Goal: Task Accomplishment & Management: Manage account settings

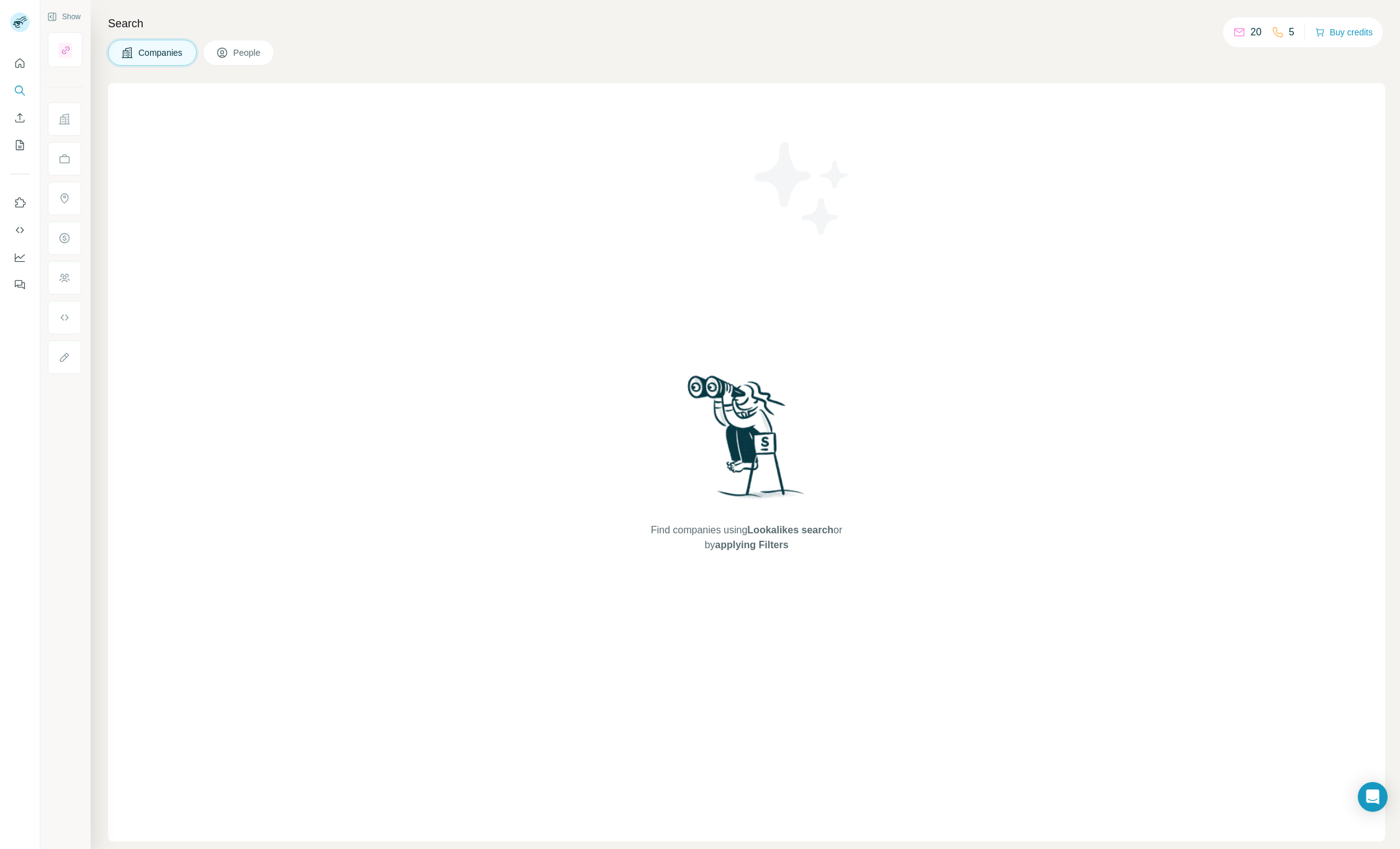
click at [236, 54] on span "People" at bounding box center [248, 52] width 29 height 13
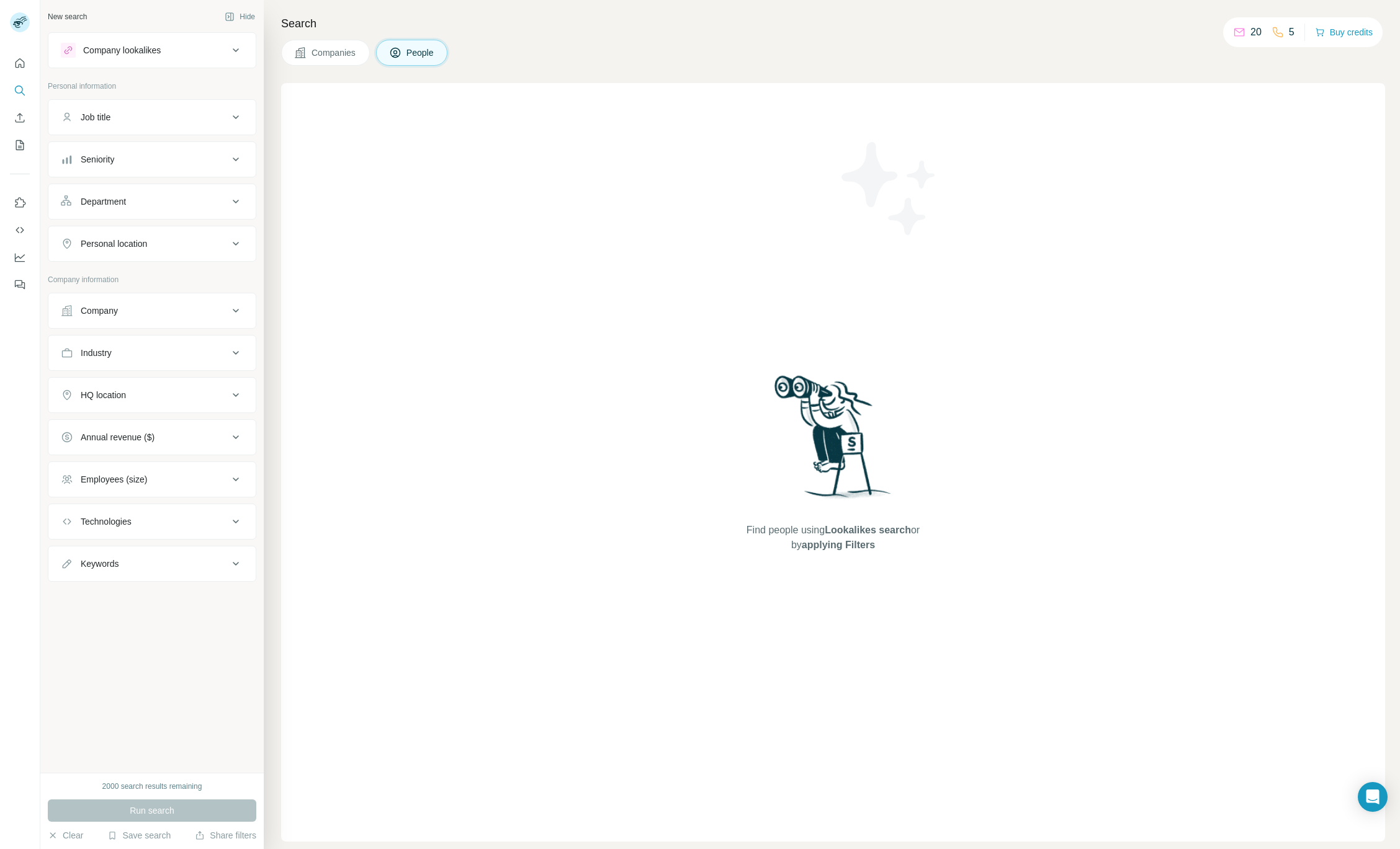
click at [18, 75] on nav at bounding box center [19, 104] width 20 height 104
click at [18, 65] on icon "Quick start" at bounding box center [20, 63] width 10 height 10
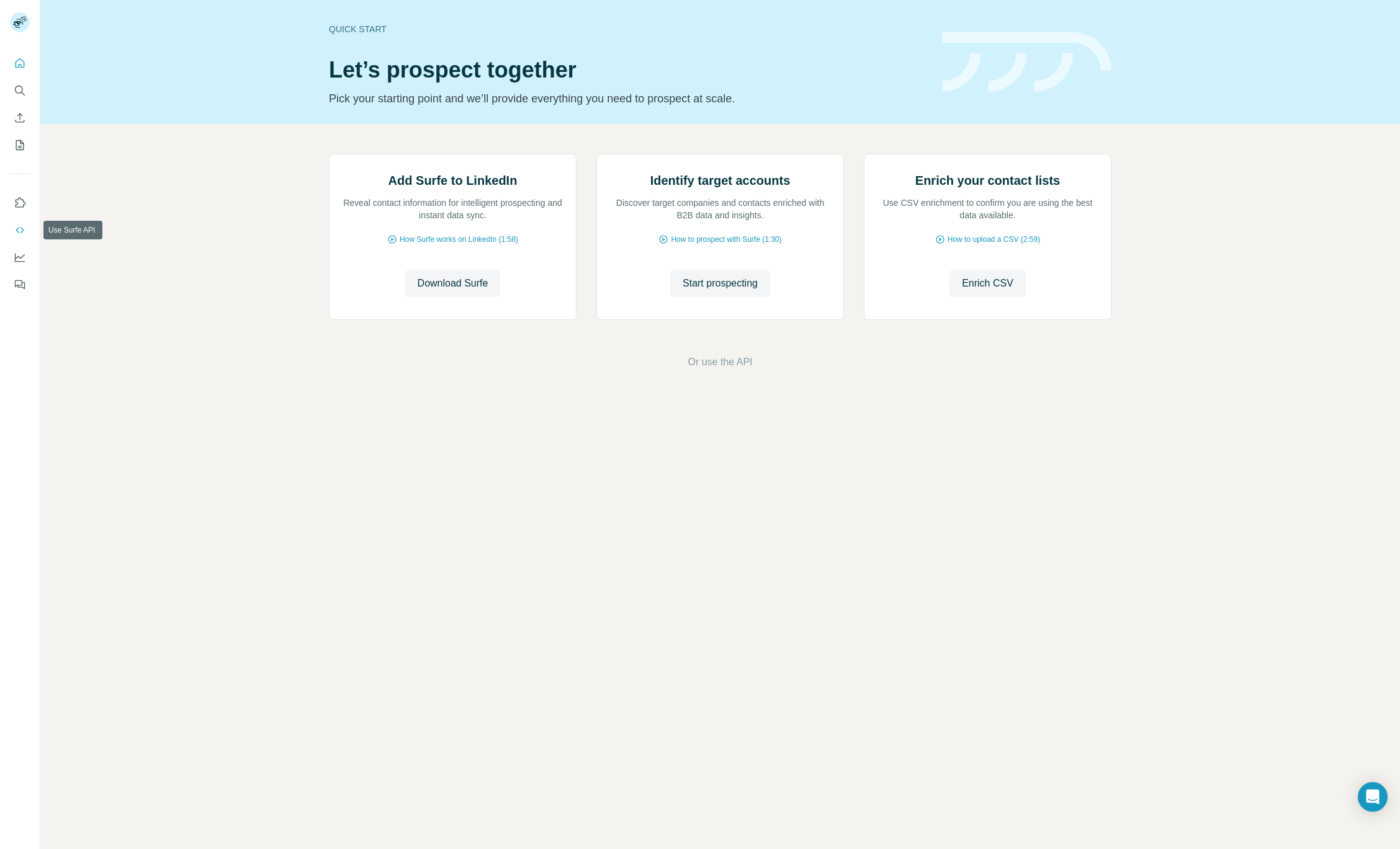
click at [22, 235] on icon "Use Surfe API" at bounding box center [19, 230] width 13 height 13
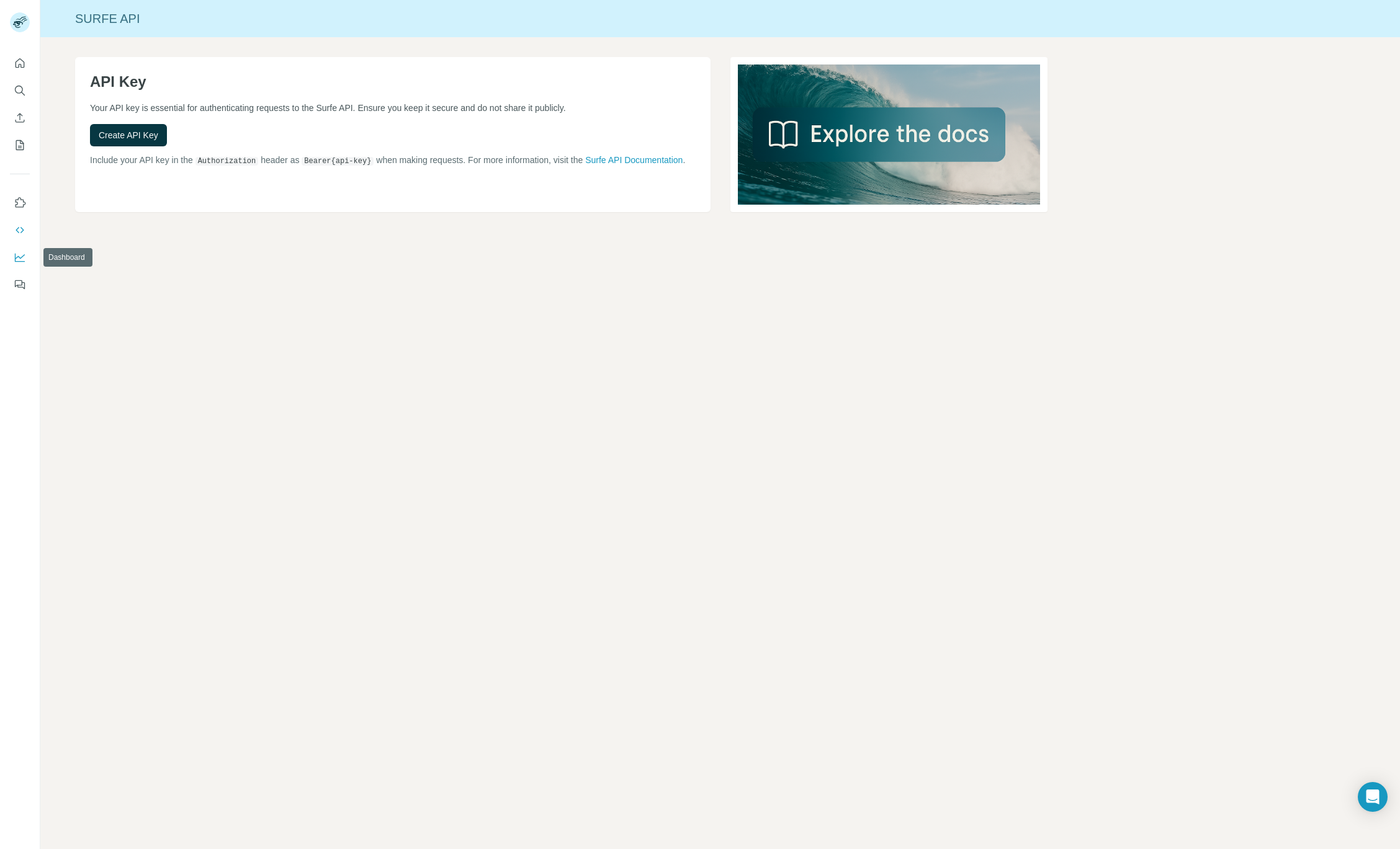
click at [21, 263] on icon "Dashboard" at bounding box center [19, 257] width 13 height 13
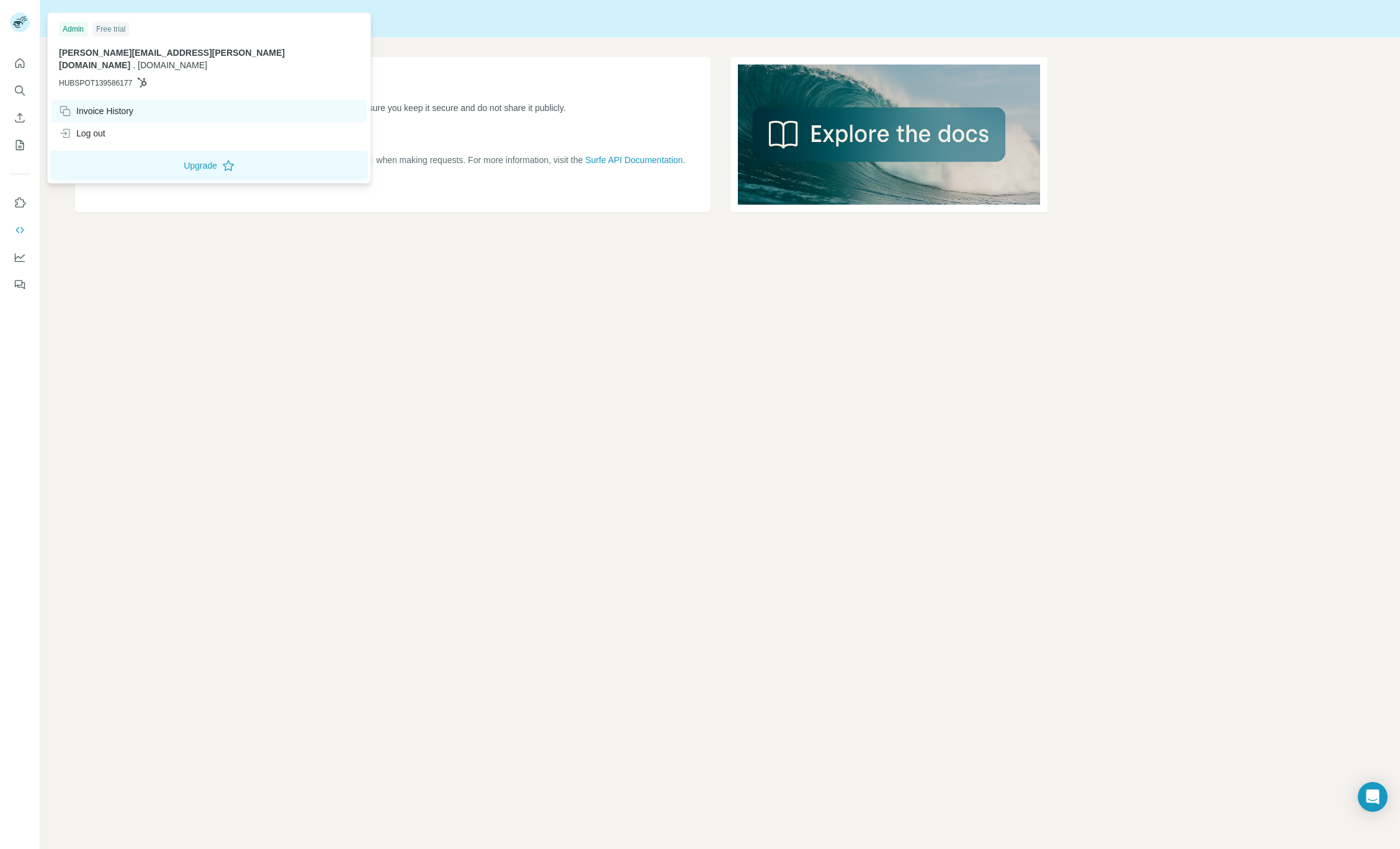
click at [110, 105] on div "Invoice History" at bounding box center [96, 111] width 75 height 13
click at [86, 105] on div "Invoice History" at bounding box center [96, 111] width 75 height 13
click at [100, 105] on div "Invoice History" at bounding box center [96, 111] width 75 height 13
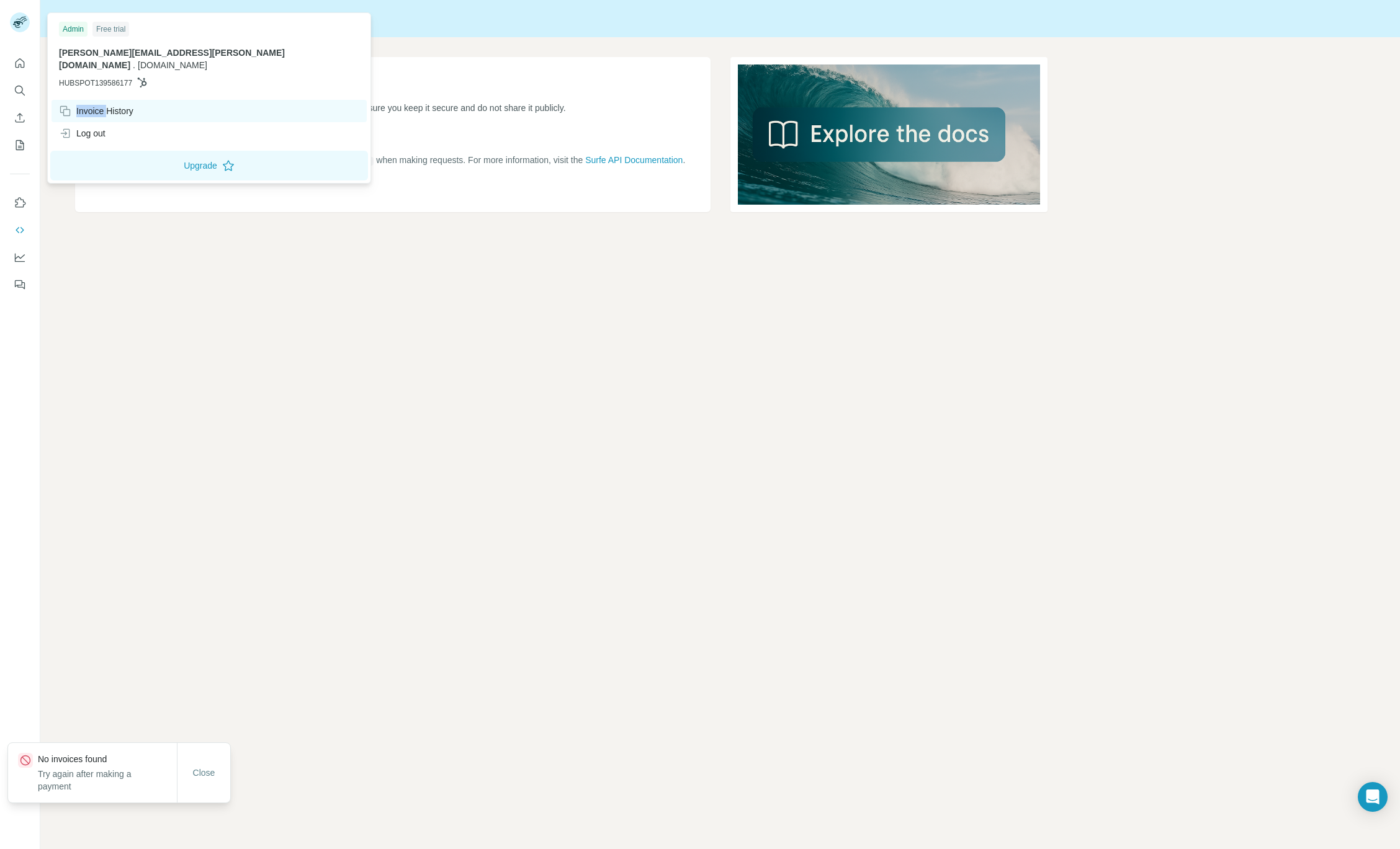
click at [100, 105] on div "Invoice History" at bounding box center [96, 111] width 75 height 13
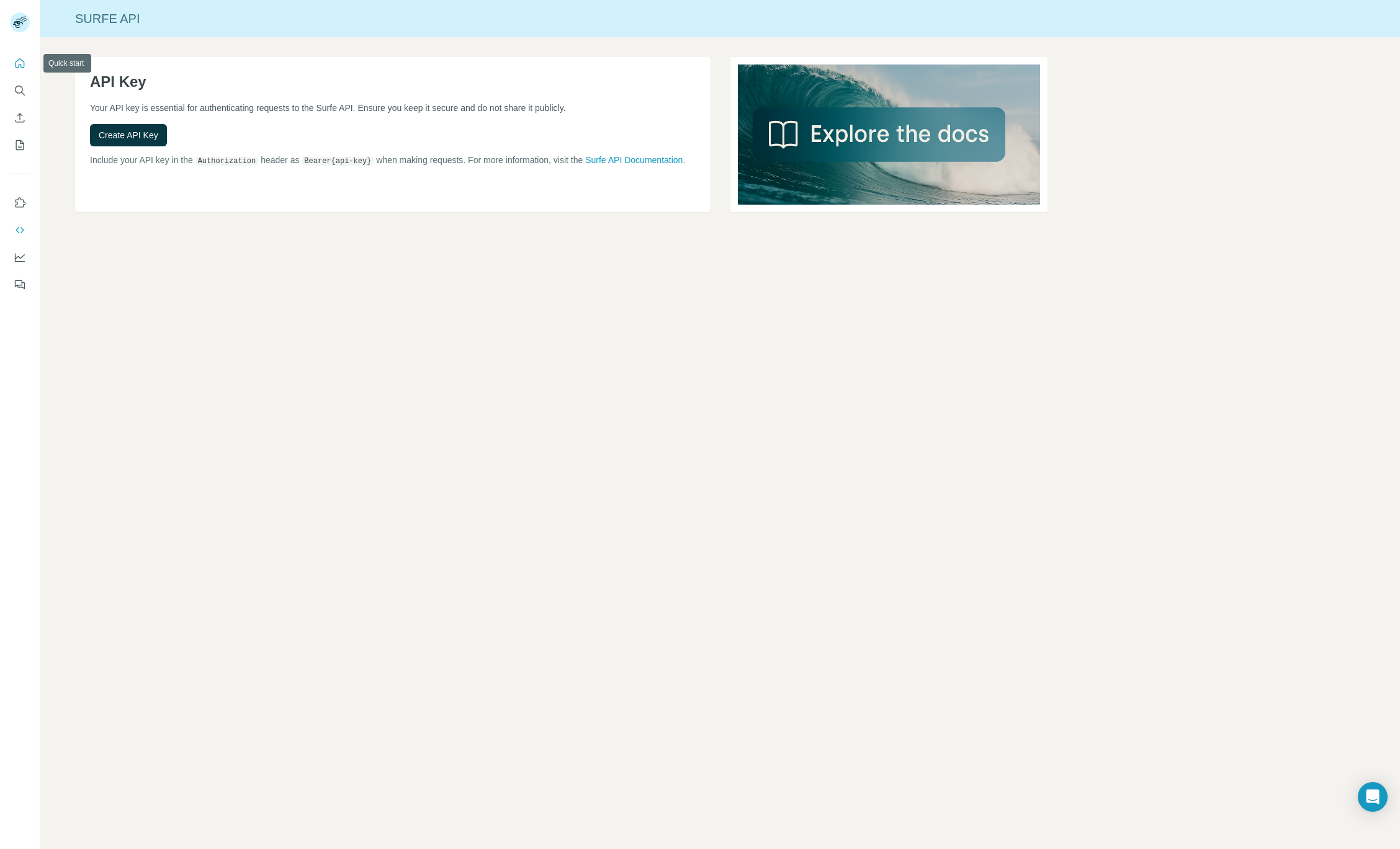
click at [21, 67] on icon "Quick start" at bounding box center [20, 63] width 10 height 10
